Goal: Task Accomplishment & Management: Use online tool/utility

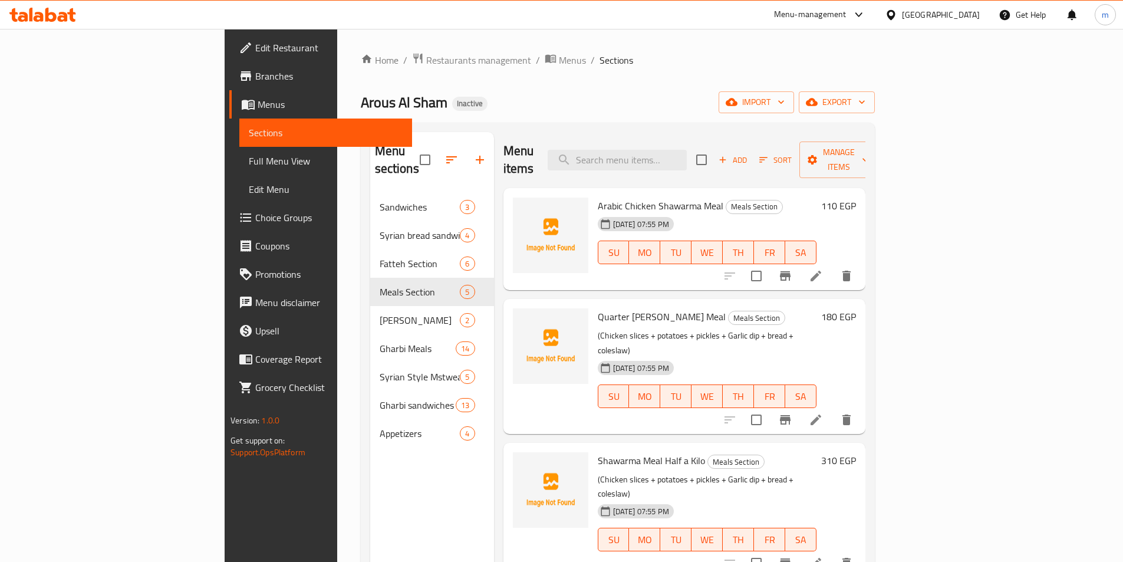
click at [981, 17] on div "[GEOGRAPHIC_DATA]" at bounding box center [932, 15] width 114 height 28
click at [895, 18] on icon at bounding box center [891, 14] width 8 height 10
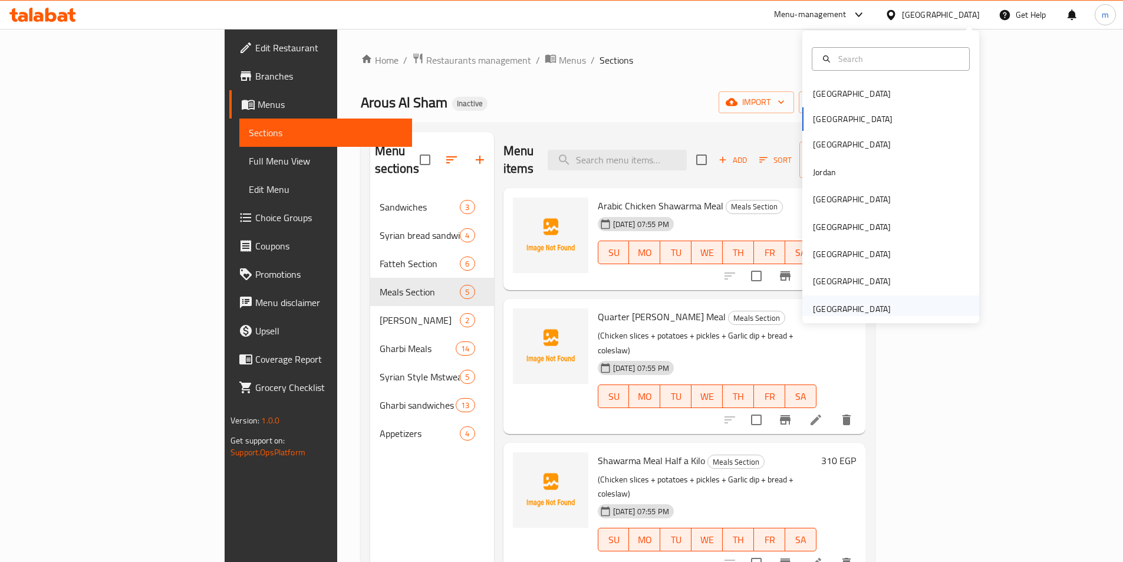
click at [821, 303] on div "[GEOGRAPHIC_DATA]" at bounding box center [852, 308] width 78 height 13
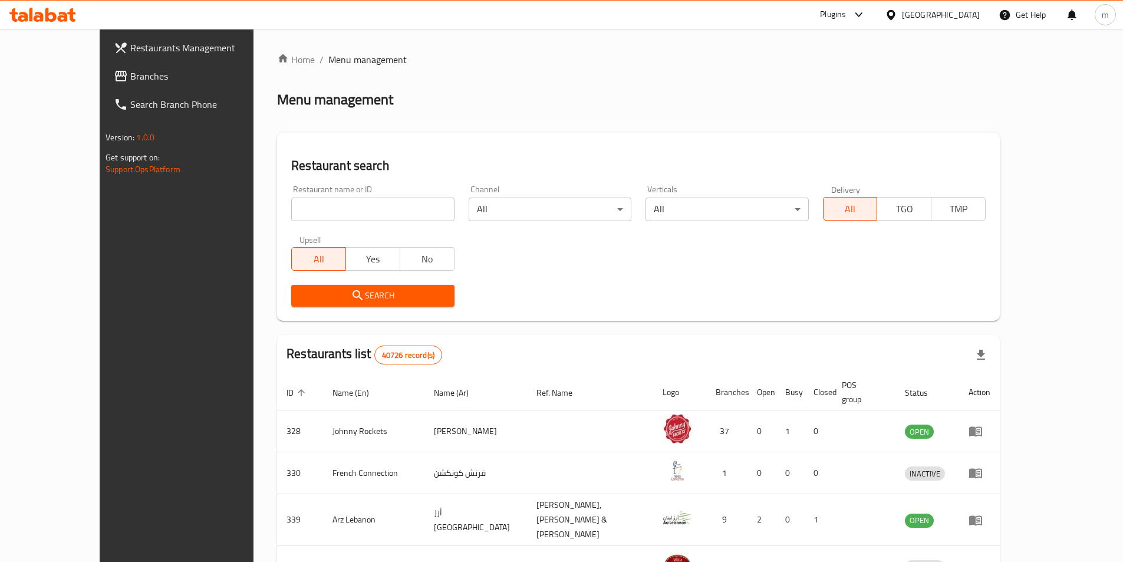
click at [369, 215] on input "search" at bounding box center [372, 209] width 163 height 24
paste input "774700"
type input "774700"
click at [130, 78] on span "Branches" at bounding box center [203, 76] width 147 height 14
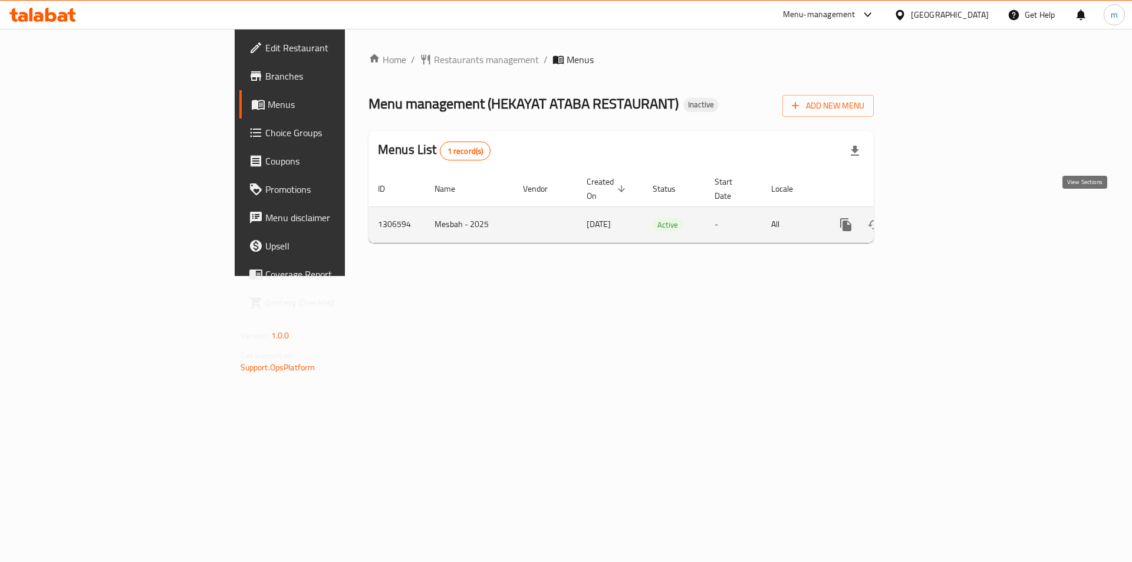
click at [936, 219] on icon "enhanced table" at bounding box center [930, 224] width 11 height 11
